Goal: Task Accomplishment & Management: Use online tool/utility

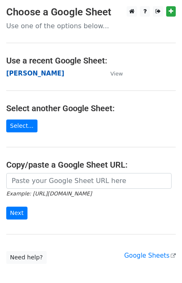
click at [14, 75] on strong "[PERSON_NAME]" at bounding box center [35, 73] width 58 height 7
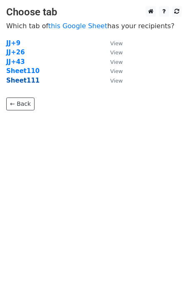
click at [30, 83] on strong "Sheet111" at bounding box center [22, 80] width 33 height 7
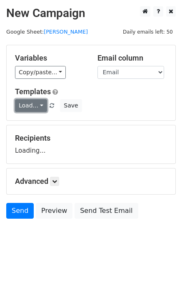
click at [32, 102] on link "Load..." at bounding box center [31, 105] width 32 height 13
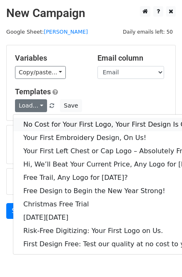
click at [47, 121] on link "No Cost for Your First Logo, Your First Design Is On Us!" at bounding box center [113, 124] width 201 height 13
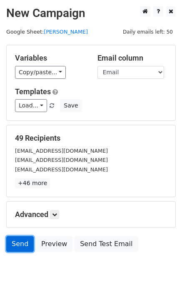
click at [19, 246] on link "Send" at bounding box center [19, 244] width 27 height 16
